Goal: Information Seeking & Learning: Learn about a topic

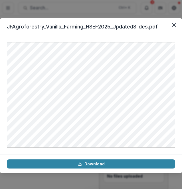
click at [60, 10] on div "JFAgroforestry_Vanilla_Farming_HSEF2025_UpdatedSlides.pdf Download" at bounding box center [91, 94] width 182 height 189
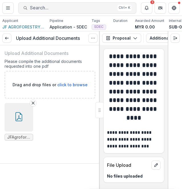
click at [38, 9] on span "Search..." at bounding box center [72, 7] width 85 height 5
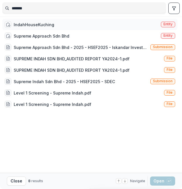
type input "*******"
click at [50, 26] on div "IndahHouseKuching" at bounding box center [34, 25] width 40 height 6
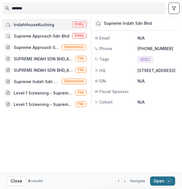
click at [167, 178] on button "Open with enter key" at bounding box center [162, 181] width 25 height 9
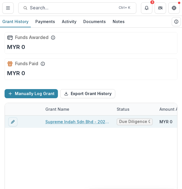
click at [80, 122] on link "Supreme Indah Sdn Bhd - 2025 - HSEF2025 - SDEC" at bounding box center [77, 122] width 64 height 6
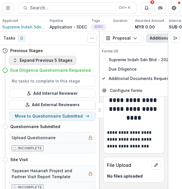
click at [48, 65] on button "Expand Previous 5 Stages" at bounding box center [42, 60] width 67 height 9
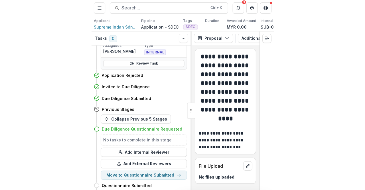
scroll to position [114, 0]
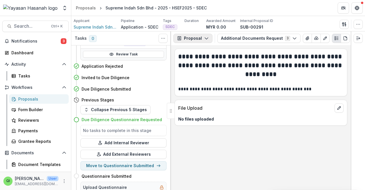
click at [180, 36] on icon "button" at bounding box center [179, 38] width 3 height 4
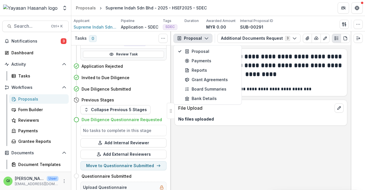
click at [182, 62] on h2 "**********" at bounding box center [261, 65] width 166 height 26
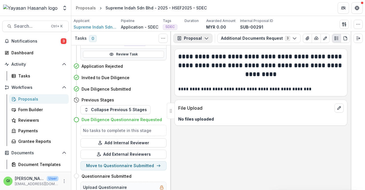
click at [182, 35] on button "Proposal" at bounding box center [192, 38] width 39 height 9
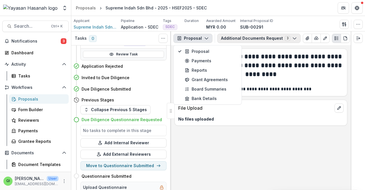
click at [182, 40] on button "Additional Documents Request 3" at bounding box center [258, 38] width 83 height 9
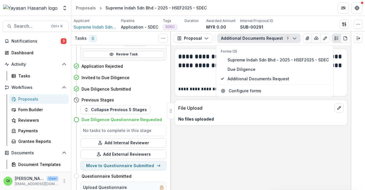
click at [182, 40] on button "Additional Documents Request 3" at bounding box center [258, 38] width 83 height 9
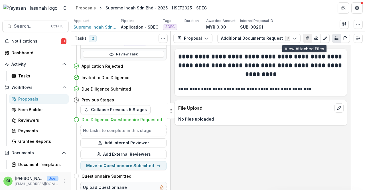
click at [182, 36] on button "View Attached Files" at bounding box center [307, 38] width 9 height 9
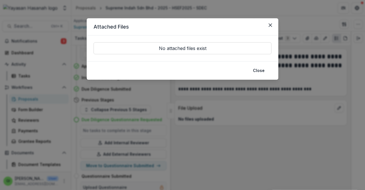
click at [182, 49] on div "Attached Files No attached files exist Close" at bounding box center [182, 95] width 365 height 190
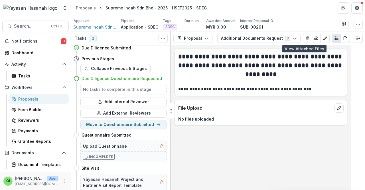
scroll to position [200, 0]
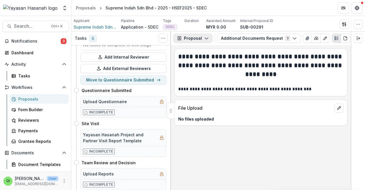
click at [182, 40] on button "Proposal" at bounding box center [192, 38] width 39 height 9
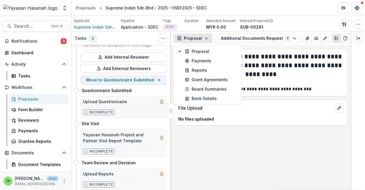
click at [182, 42] on button "Proposal" at bounding box center [192, 38] width 39 height 9
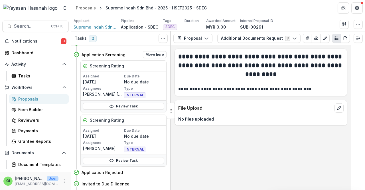
scroll to position [0, 0]
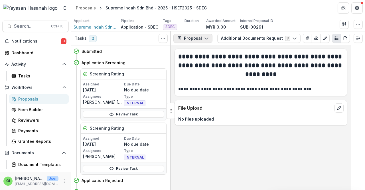
click at [182, 40] on button "Proposal" at bounding box center [192, 38] width 39 height 9
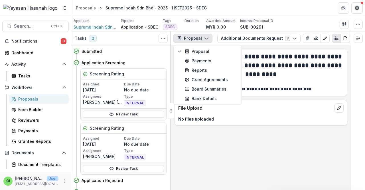
click at [84, 29] on span "Supreme Indah Sdn Bhd" at bounding box center [95, 27] width 43 height 6
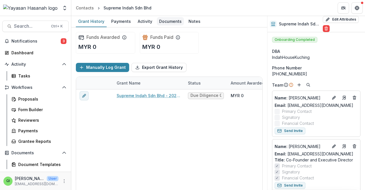
click at [168, 22] on div "Documents" at bounding box center [170, 21] width 27 height 8
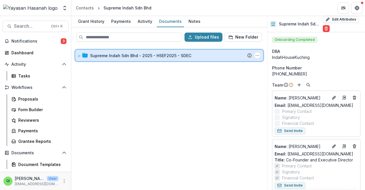
click at [157, 52] on div "Supreme Indah Sdn Bhd - 2025 - HSEF2025 - SDEC Submission Temelio Proposal Atta…" at bounding box center [169, 55] width 188 height 11
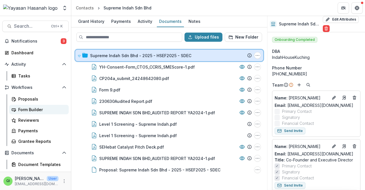
scroll to position [29, 0]
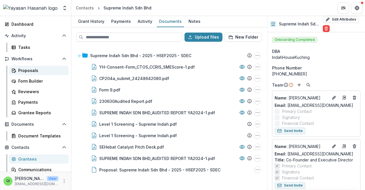
click at [38, 74] on link "Proposals" at bounding box center [39, 70] width 60 height 9
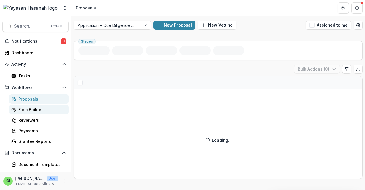
scroll to position [57, 0]
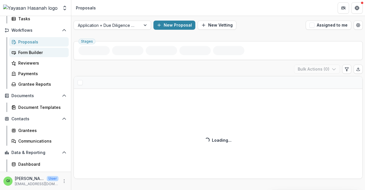
click at [37, 55] on link "Form Builder" at bounding box center [39, 52] width 60 height 9
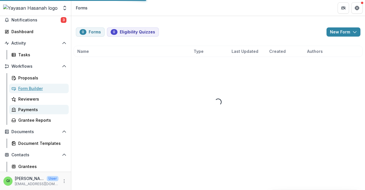
scroll to position [18, 0]
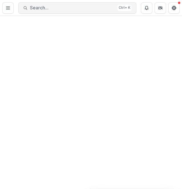
click at [69, 10] on span "Search..." at bounding box center [72, 7] width 85 height 5
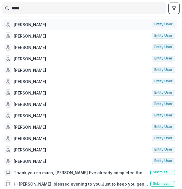
click at [60, 23] on div "Trudy Tan Entity user" at bounding box center [89, 24] width 175 height 11
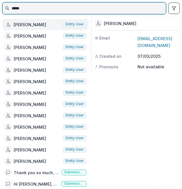
click at [45, 9] on input "*****" at bounding box center [84, 8] width 163 height 9
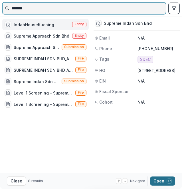
type input "*******"
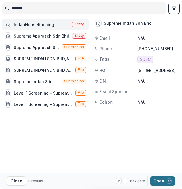
click at [170, 180] on icon "button" at bounding box center [168, 181] width 3 height 3
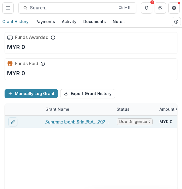
click at [83, 121] on link "Supreme Indah Sdn Bhd - 2025 - HSEF2025 - SDEC" at bounding box center [77, 122] width 64 height 6
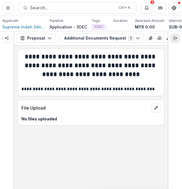
click at [174, 40] on icon "Expand right" at bounding box center [175, 38] width 5 height 5
click at [177, 37] on button "Expand right" at bounding box center [174, 38] width 9 height 9
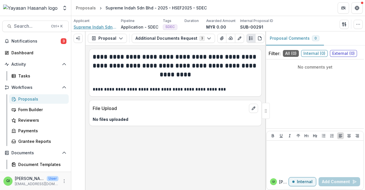
click at [99, 26] on span "Supreme Indah Sdn Bhd" at bounding box center [95, 27] width 43 height 6
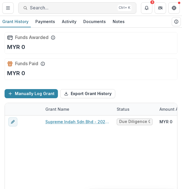
click at [92, 5] on span "Search..." at bounding box center [72, 7] width 85 height 5
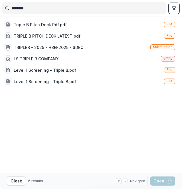
type input "********"
click at [116, 135] on div "Triple B Pitch Deck Pdf.pdf File TRIPLE B PITCH DECK LATEST.pdf File TRIPLEB - …" at bounding box center [90, 95] width 177 height 157
click at [157, 63] on div "I.S TRIPLE B COMPANY Entity" at bounding box center [89, 58] width 175 height 11
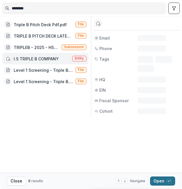
click at [157, 179] on button "Open with enter key" at bounding box center [162, 181] width 25 height 9
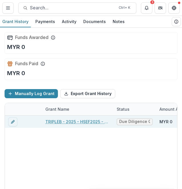
click at [78, 119] on link "TRIPLEB - 2025 - HSEF2025 - SDEC" at bounding box center [77, 122] width 64 height 6
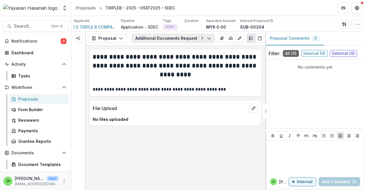
click at [148, 42] on button "Additional Documents Request 3" at bounding box center [173, 38] width 83 height 9
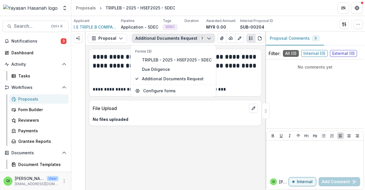
click at [171, 109] on p "File Upload" at bounding box center [170, 108] width 154 height 7
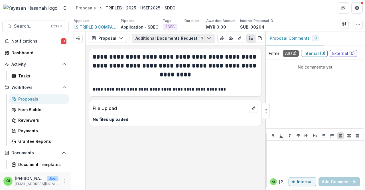
click at [170, 38] on button "Additional Documents Request 3" at bounding box center [173, 38] width 83 height 9
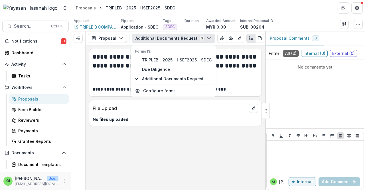
click at [108, 61] on h2 "**********" at bounding box center [176, 65] width 166 height 26
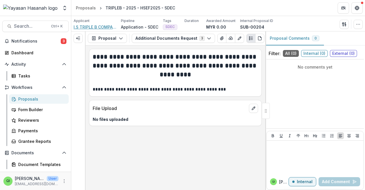
click at [102, 28] on span "I.S TRIPLE B COMPANY" at bounding box center [95, 27] width 43 height 6
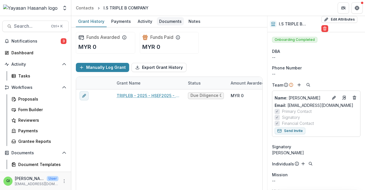
click at [165, 25] on link "Documents" at bounding box center [170, 21] width 27 height 11
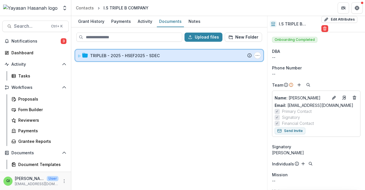
click at [164, 52] on div "TRIPLEB - 2025 - HSEF2025 - SDEC Submission Temelio Proposal Attached proposal …" at bounding box center [169, 55] width 188 height 11
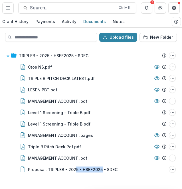
drag, startPoint x: 74, startPoint y: 167, endPoint x: 101, endPoint y: 183, distance: 31.4
click at [101, 183] on div "TRIPLEB - 2025 - HSEF2025 - SDEC Submission Temelio Proposal Attached proposal …" at bounding box center [91, 117] width 181 height 142
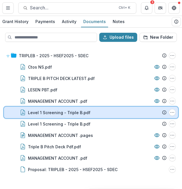
click at [108, 117] on div "Level 1 Screening - Triple B.pdf File Options Download Rename Delete" at bounding box center [91, 112] width 174 height 11
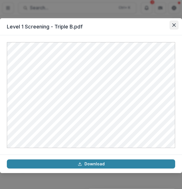
click at [172, 27] on icon "Close" at bounding box center [173, 24] width 3 height 3
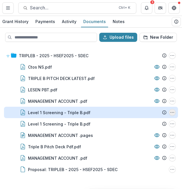
click at [173, 115] on button "Level 1 Screening - Triple B.pdf Options" at bounding box center [172, 112] width 7 height 7
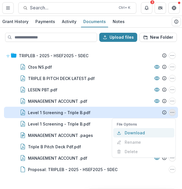
click at [165, 131] on button "Download" at bounding box center [143, 132] width 61 height 9
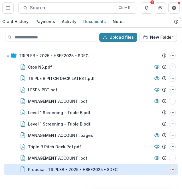
click at [174, 172] on button "Proposal: TRIPLEB - 2025 - HSEF2025 - SDEC Options" at bounding box center [172, 169] width 7 height 7
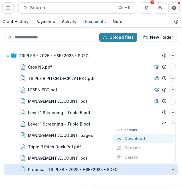
click at [147, 141] on button "Download" at bounding box center [143, 138] width 61 height 9
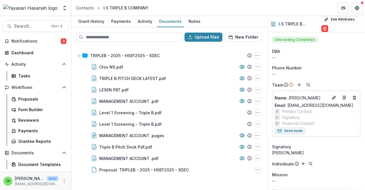
click at [107, 20] on div "Grant History Payments Activity Documents Notes" at bounding box center [169, 21] width 196 height 11
click at [101, 20] on div "Grant History" at bounding box center [91, 21] width 31 height 8
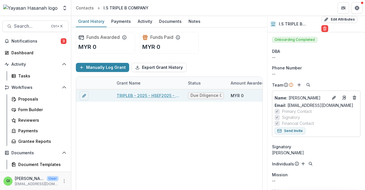
click at [130, 95] on link "TRIPLEB - 2025 - HSEF2025 - SDEC" at bounding box center [149, 95] width 64 height 6
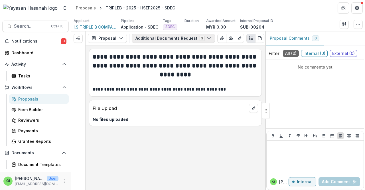
click at [141, 40] on button "Additional Documents Request 3" at bounding box center [173, 38] width 83 height 9
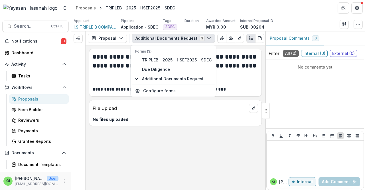
click at [112, 105] on p "File Upload" at bounding box center [170, 108] width 154 height 7
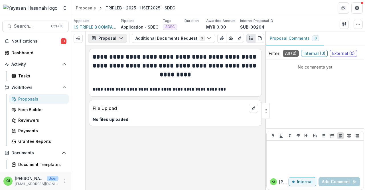
click at [107, 35] on button "Proposal" at bounding box center [107, 38] width 39 height 9
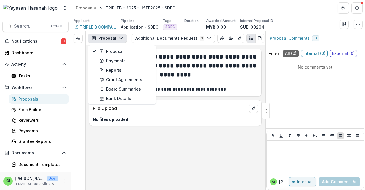
click at [101, 25] on span "I.S TRIPLE B COMPANY" at bounding box center [95, 27] width 43 height 6
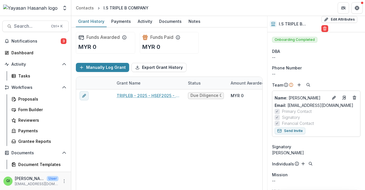
click at [182, 152] on div "TRIPLEB - 2025 - HSEF2025 - SDEC Due Diligence Questionnaire Requested MYR 0 MY…" at bounding box center [308, 144] width 465 height 111
click at [182, 123] on div "TRIPLEB - 2025 - HSEF2025 - SDEC Due Diligence Questionnaire Requested MYR 0 MY…" at bounding box center [308, 144] width 465 height 111
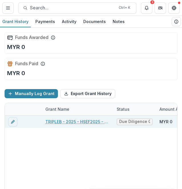
click at [95, 125] on div "TRIPLEB - 2025 - HSEF2025 - SDEC" at bounding box center [77, 122] width 64 height 12
click at [95, 123] on link "TRIPLEB - 2025 - HSEF2025 - SDEC" at bounding box center [77, 122] width 64 height 6
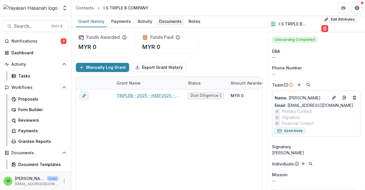
click at [170, 21] on div "Documents" at bounding box center [170, 21] width 27 height 8
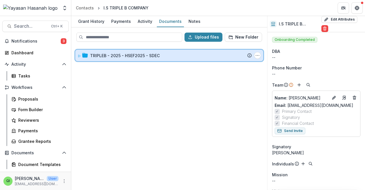
click at [140, 51] on div "TRIPLEB - 2025 - HSEF2025 - SDEC Submission Temelio Proposal Attached proposal …" at bounding box center [169, 55] width 188 height 11
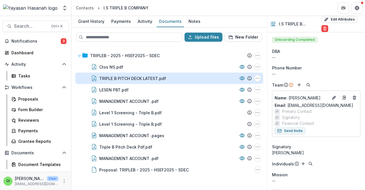
click at [139, 80] on div "TRIPLE B PITCH DECK LATEST.pdf" at bounding box center [132, 78] width 67 height 6
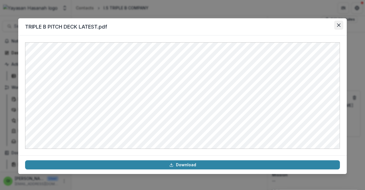
click at [182, 29] on button "Close" at bounding box center [338, 25] width 9 height 9
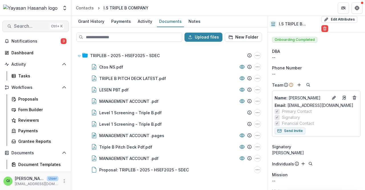
click at [44, 25] on span "Search..." at bounding box center [31, 25] width 34 height 5
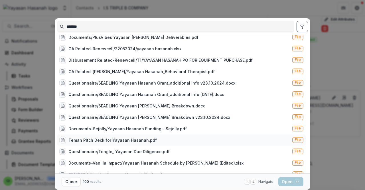
scroll to position [1006, 0]
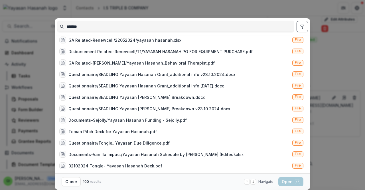
type input "*******"
click at [182, 99] on div "******* HTSB-2024 SDEC Yayasan Hasanah Lett Concern-08 Jocelyn Lim Jia Xin.pdf …" at bounding box center [182, 95] width 365 height 190
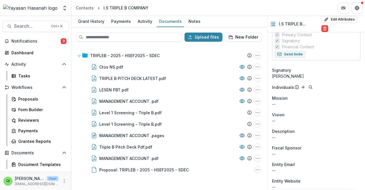
scroll to position [171, 0]
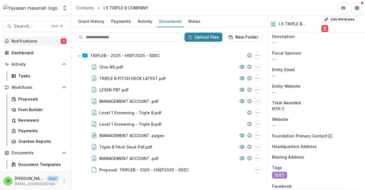
click at [39, 43] on button "Notifications 3" at bounding box center [35, 40] width 66 height 9
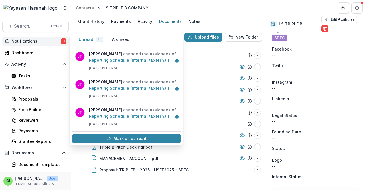
scroll to position [324, 0]
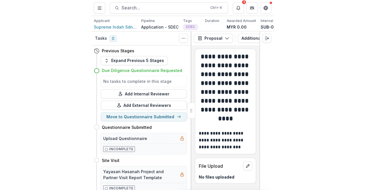
scroll to position [114, 0]
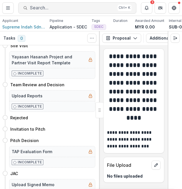
click at [45, 5] on span "Search..." at bounding box center [72, 7] width 85 height 5
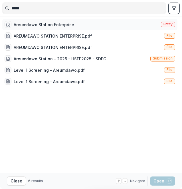
type input "*****"
click at [53, 23] on div "Areumdawo Station Enterprise" at bounding box center [44, 25] width 60 height 6
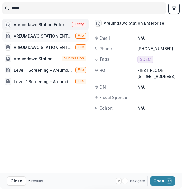
click at [50, 35] on div "AREUMDAWO STATION ENTERPRISE.pdf" at bounding box center [43, 36] width 59 height 6
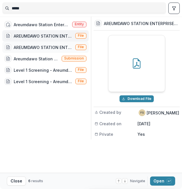
click at [48, 50] on div "AREUMDAWO STATION ENTERPRISE.pdf" at bounding box center [43, 47] width 59 height 6
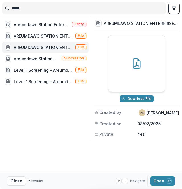
click at [72, 123] on div "Areumdawo Station Enterprise Entity AREUMDAWO STATION ENTERPRISE.pdf File AREUM…" at bounding box center [90, 95] width 177 height 157
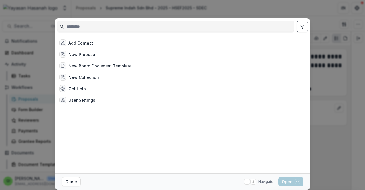
click at [182, 56] on div "Add Contact New Proposal New Board Document Template New Collection Get Help Us…" at bounding box center [182, 95] width 365 height 190
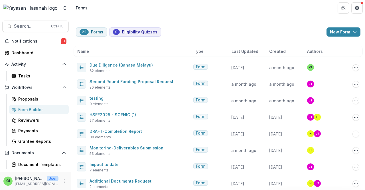
scroll to position [18, 0]
